Goal: Information Seeking & Learning: Find specific fact

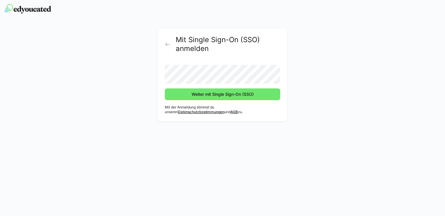
click at [165, 88] on button "Weiter mit Single Sign-On (SSO)" at bounding box center [222, 94] width 115 height 12
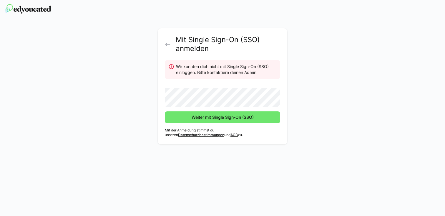
click at [165, 111] on button "Weiter mit Single Sign-On (SSO)" at bounding box center [222, 117] width 115 height 12
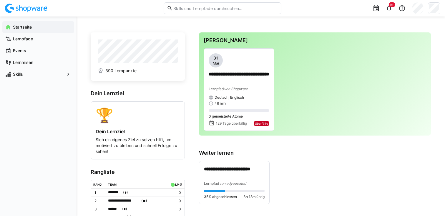
scroll to position [0, 0]
click at [247, 178] on p "**********" at bounding box center [234, 172] width 61 height 14
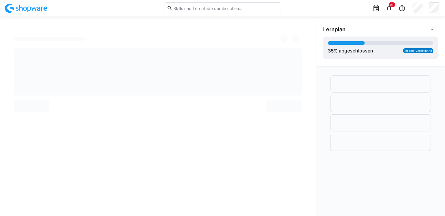
click at [168, 142] on div at bounding box center [158, 115] width 316 height 199
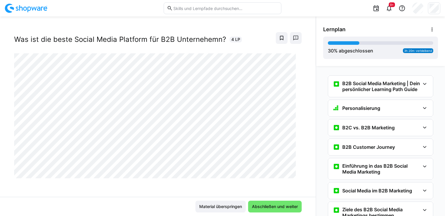
scroll to position [155, 0]
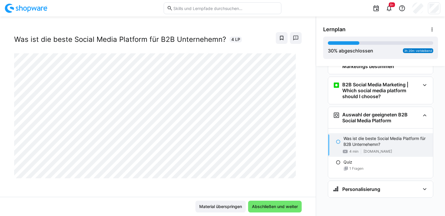
click at [190, 14] on eds-input at bounding box center [223, 8] width 118 height 12
click at [187, 6] on input "text" at bounding box center [225, 8] width 105 height 5
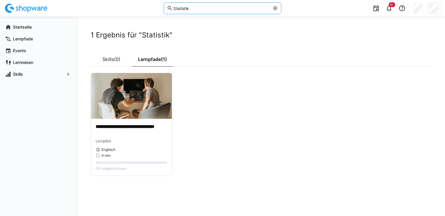
drag, startPoint x: 191, startPoint y: 7, endPoint x: 171, endPoint y: 5, distance: 20.7
click at [171, 5] on eds-input "Statistik" at bounding box center [223, 8] width 118 height 12
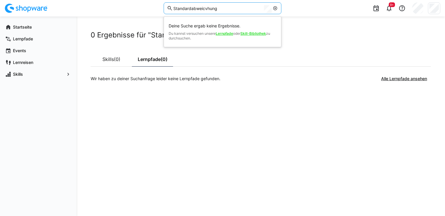
click at [205, 8] on input "Standardabweicvhung" at bounding box center [217, 8] width 89 height 5
click at [207, 8] on input "Standardabweicvhung" at bounding box center [217, 8] width 89 height 5
type input "Standardabweichung"
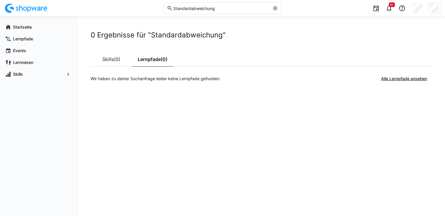
click at [158, 82] on div "Wir haben zu deiner Suchanfrage leider keine Lernpfade gefunden. Alle Lernpfade…" at bounding box center [261, 79] width 340 height 12
